Goal: Task Accomplishment & Management: Manage account settings

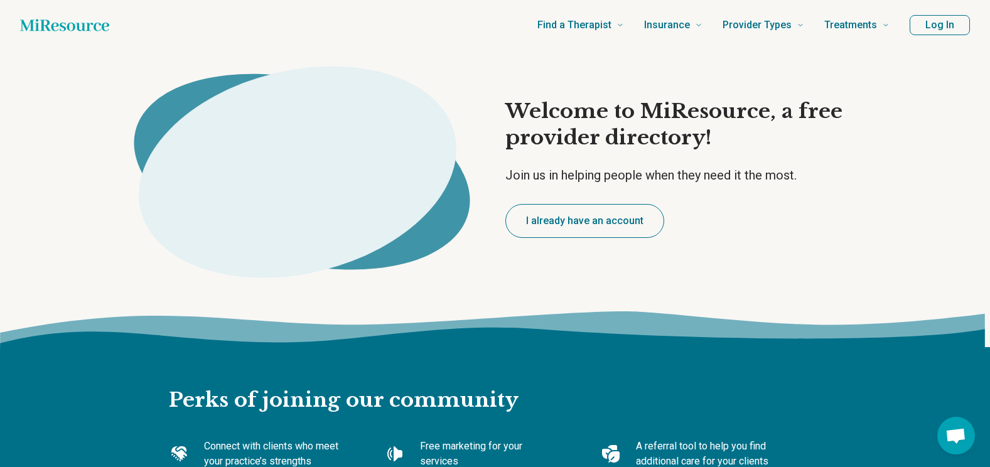
click at [940, 31] on button "Log In" at bounding box center [940, 25] width 60 height 20
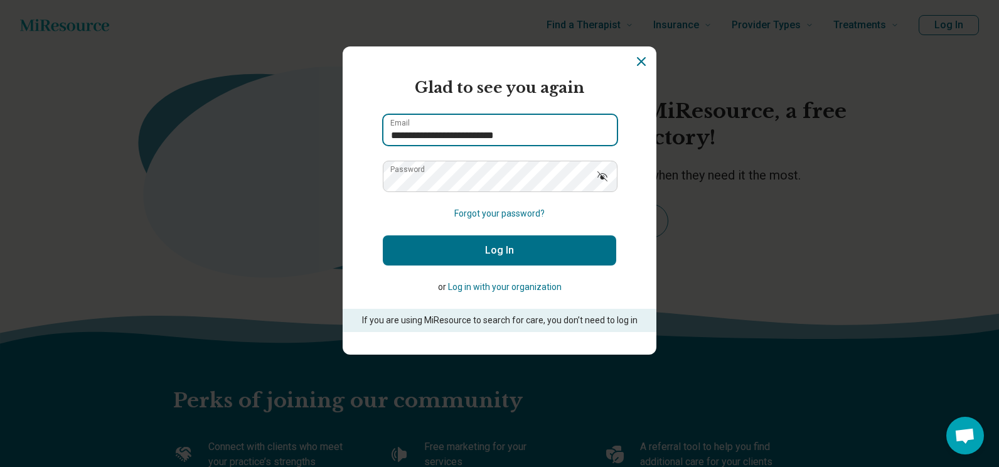
drag, startPoint x: 564, startPoint y: 133, endPoint x: 378, endPoint y: 158, distance: 187.5
click at [383, 158] on form "**********" at bounding box center [500, 205] width 234 height 256
type input "**********"
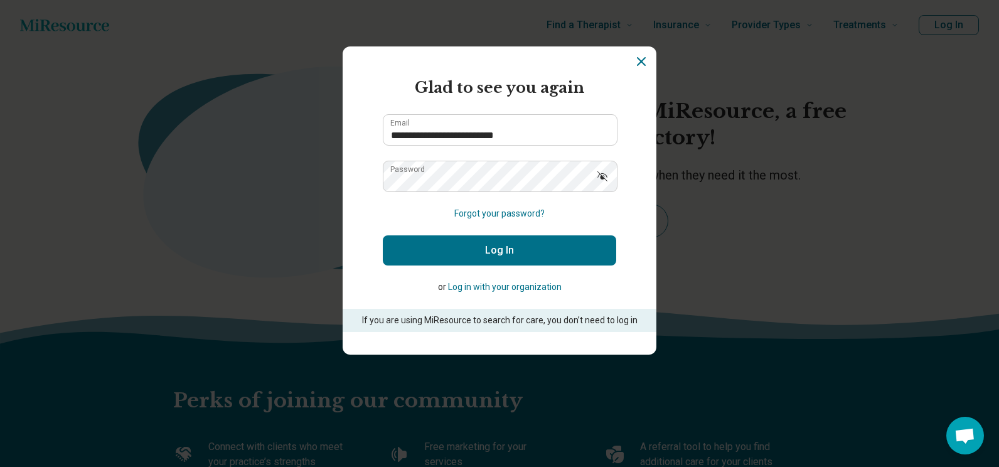
click at [601, 175] on icon "Show password" at bounding box center [603, 176] width 10 height 10
click at [510, 254] on button "Log In" at bounding box center [500, 250] width 234 height 30
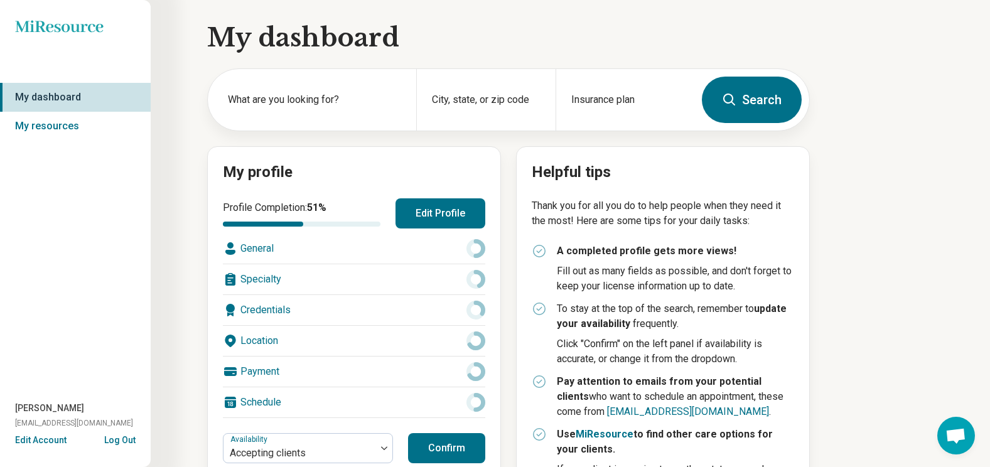
click at [63, 25] on icon at bounding box center [59, 26] width 88 height 12
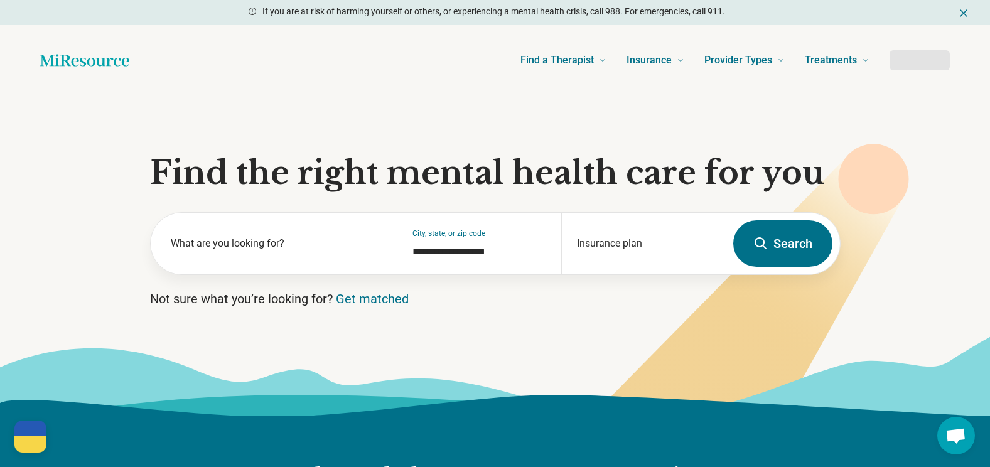
click at [923, 58] on div at bounding box center [920, 60] width 60 height 20
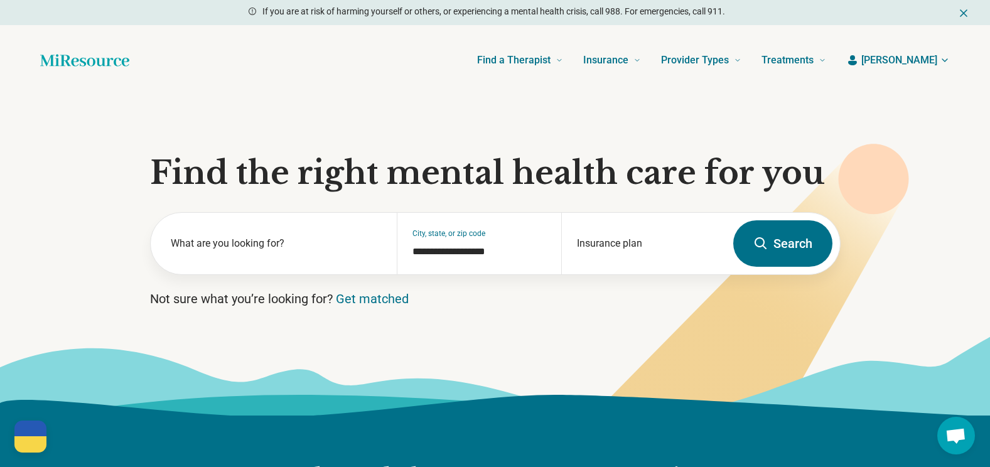
click at [857, 63] on icon "button" at bounding box center [852, 60] width 9 height 10
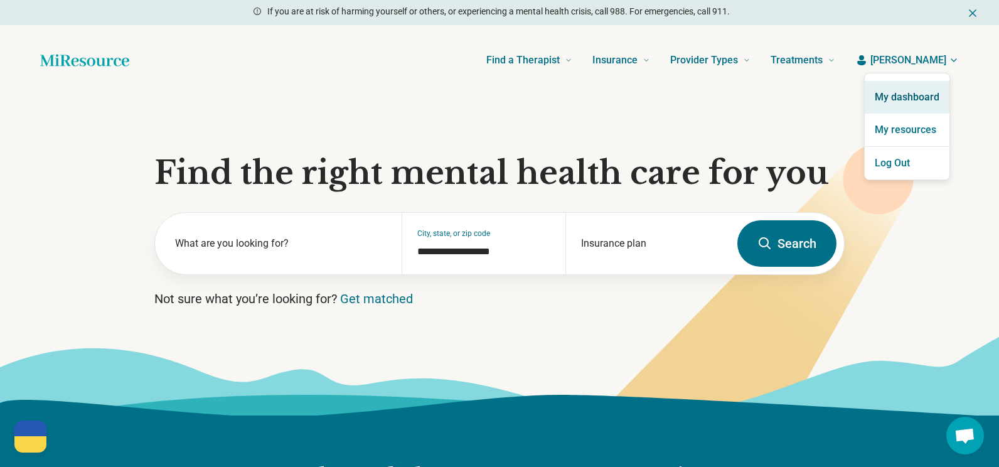
click at [908, 97] on link "My dashboard" at bounding box center [907, 97] width 85 height 33
click at [908, 126] on link "My resources" at bounding box center [907, 130] width 85 height 33
click at [917, 126] on link "My resources" at bounding box center [907, 130] width 85 height 33
